Goal: Task Accomplishment & Management: Manage account settings

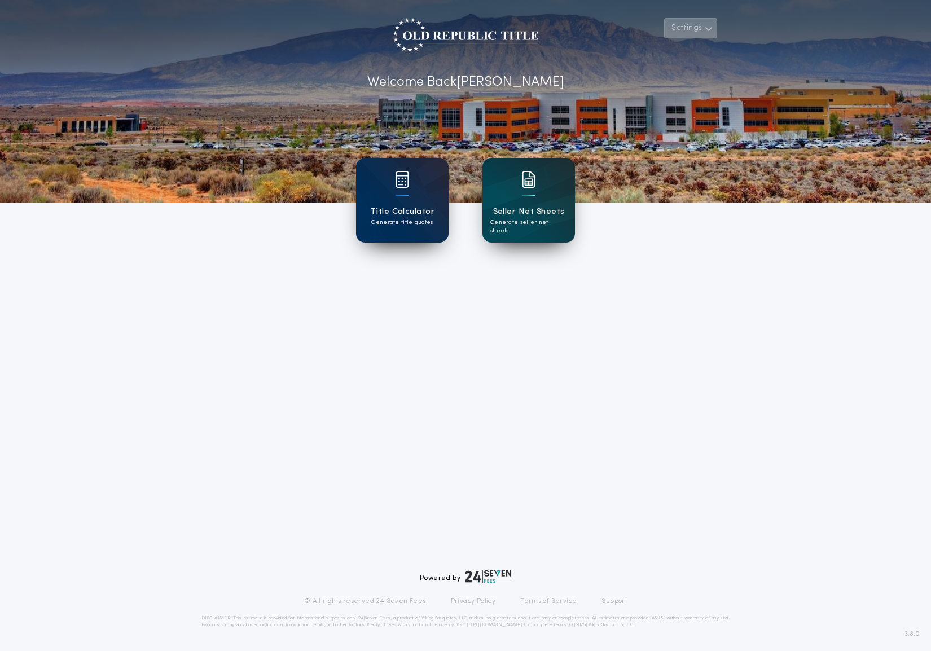
click at [698, 33] on button "Settings" at bounding box center [690, 28] width 53 height 20
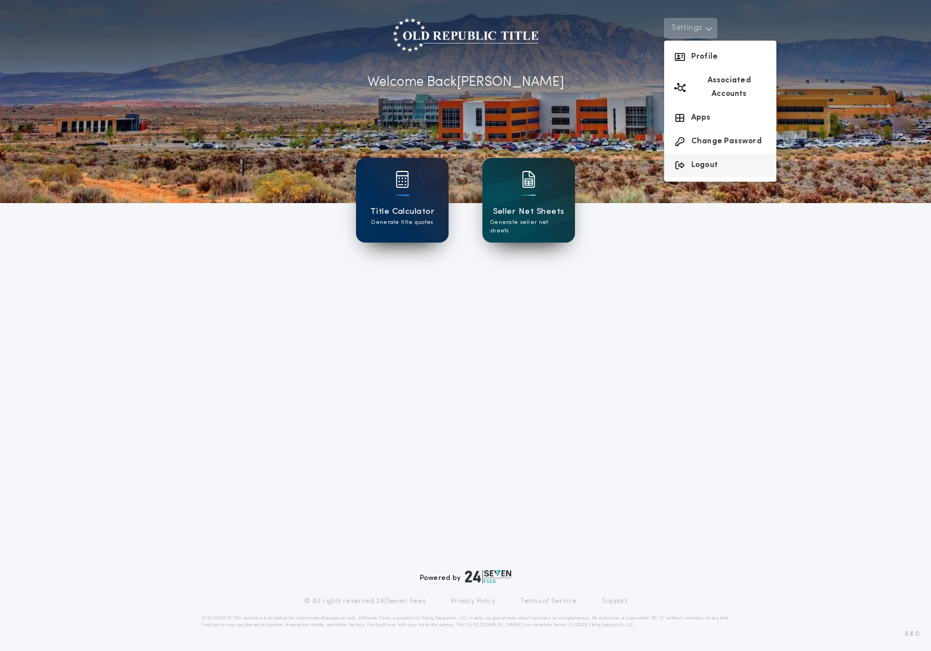
click at [709, 153] on button "Logout" at bounding box center [720, 165] width 112 height 24
